Goal: Task Accomplishment & Management: Manage account settings

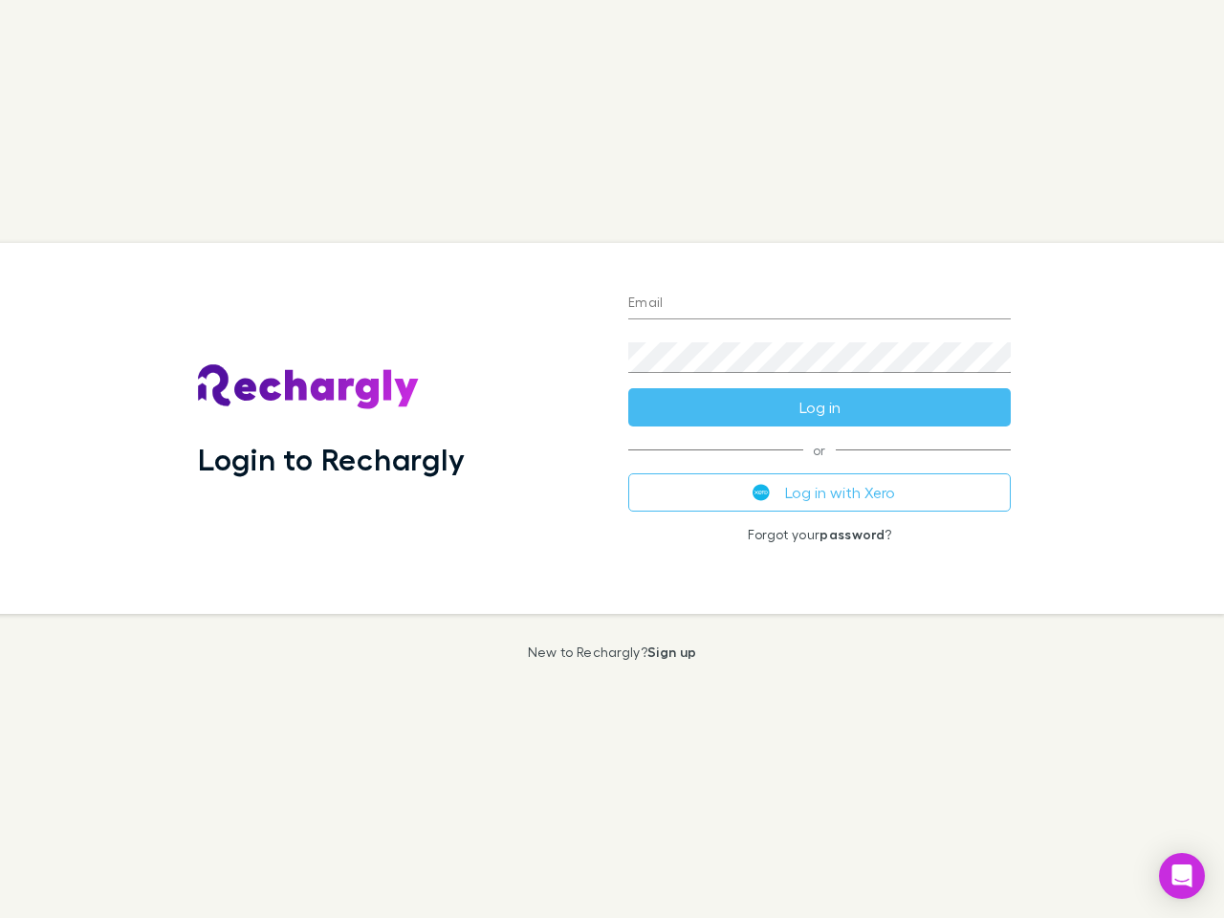
click at [612, 459] on div "Login to Rechargly" at bounding box center [398, 428] width 430 height 371
click at [820, 304] on input "Email" at bounding box center [819, 304] width 383 height 31
click at [820, 407] on form "Email Password Log in" at bounding box center [819, 350] width 383 height 153
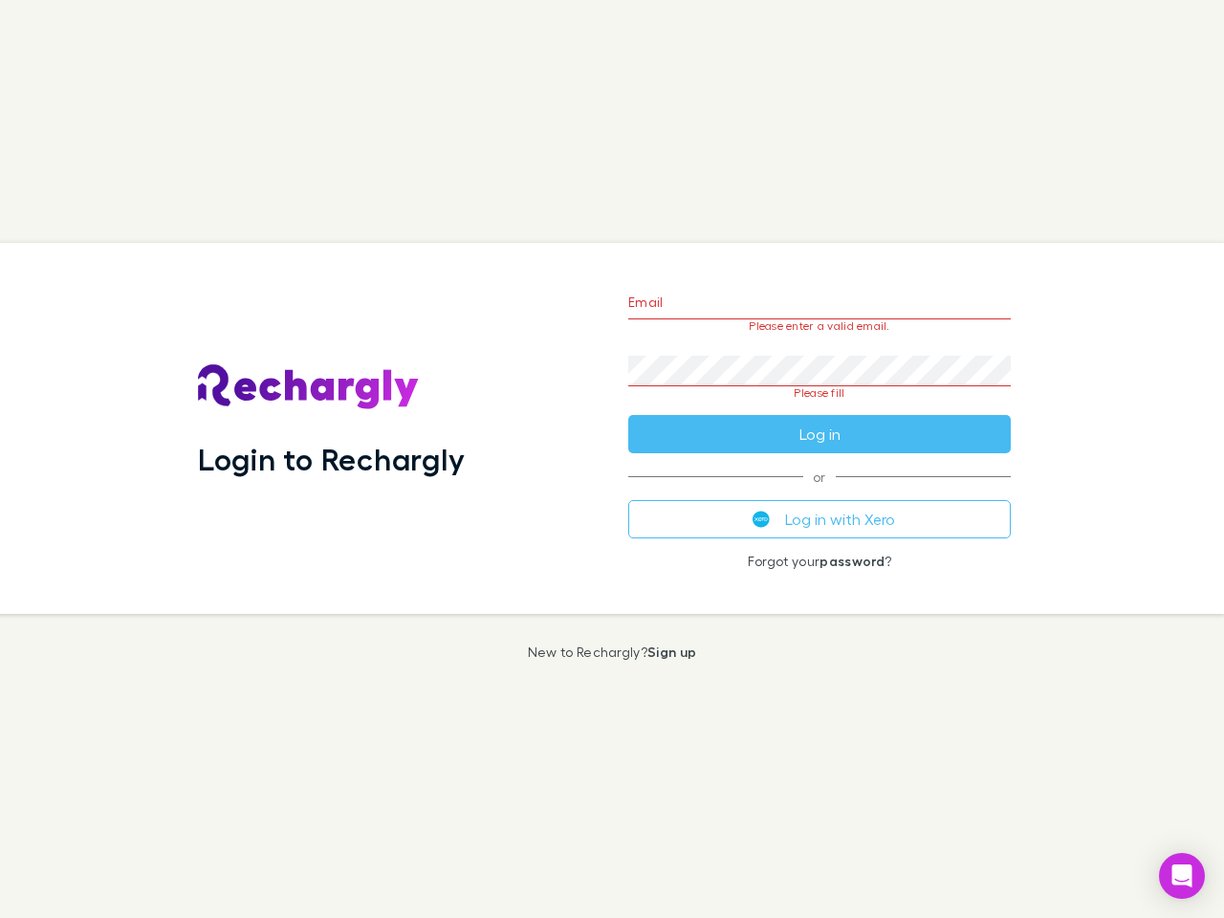
click at [820, 493] on div "Email Please enter a valid email. Password Please fill Log in or Log in with Xe…" at bounding box center [819, 428] width 413 height 371
click at [1182, 876] on icon "Open Intercom Messenger" at bounding box center [1182, 876] width 20 height 23
